Goal: Navigation & Orientation: Go to known website

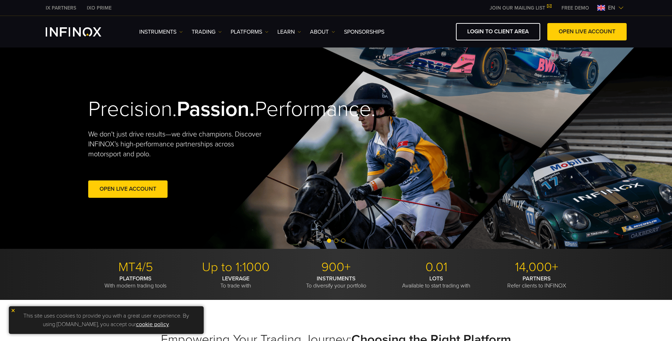
click at [622, 7] on img at bounding box center [621, 8] width 6 height 6
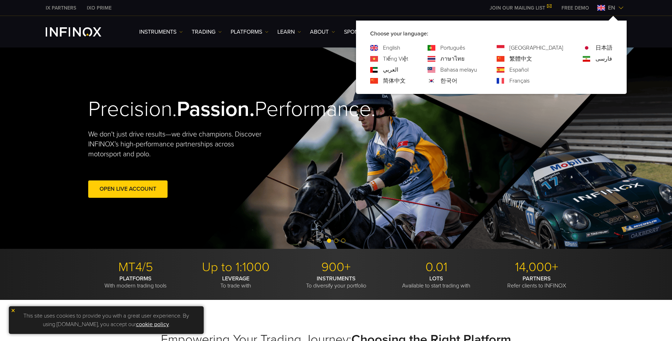
click at [457, 79] on link "한국어" at bounding box center [448, 81] width 17 height 9
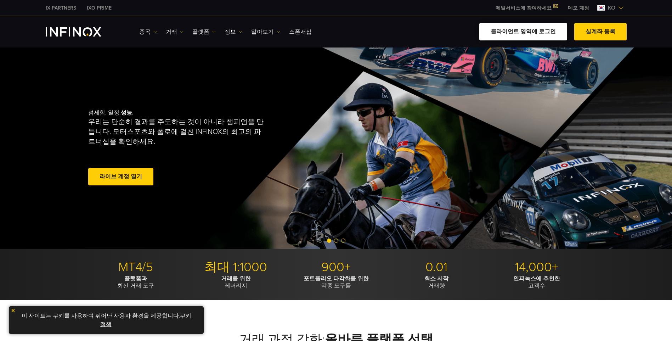
click at [521, 30] on link "클라이언트 영역에 로그인" at bounding box center [523, 31] width 88 height 17
